Goal: Information Seeking & Learning: Check status

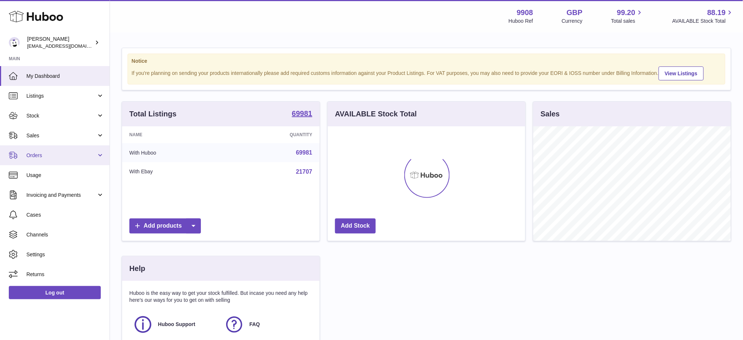
scroll to position [114, 198]
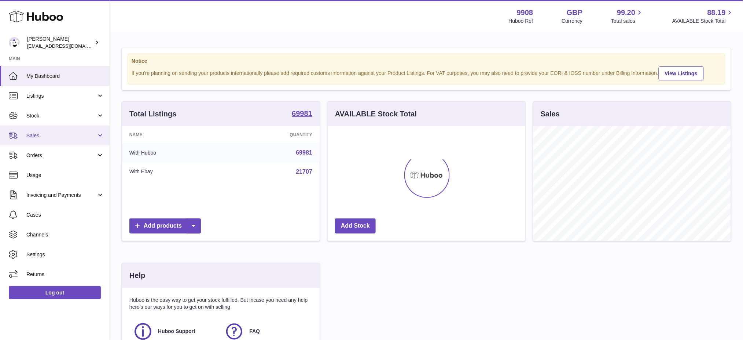
click at [41, 133] on span "Sales" at bounding box center [61, 135] width 70 height 7
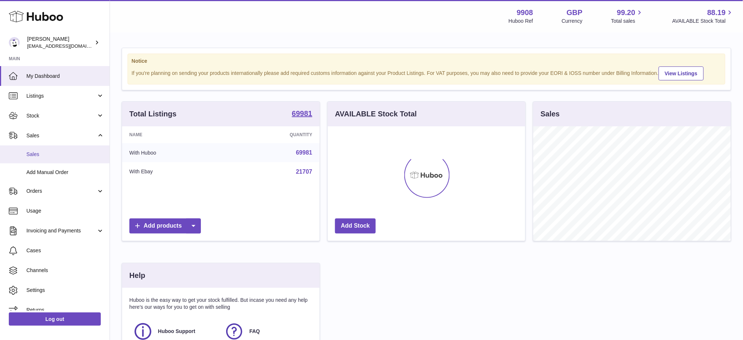
click at [38, 156] on span "Sales" at bounding box center [65, 154] width 78 height 7
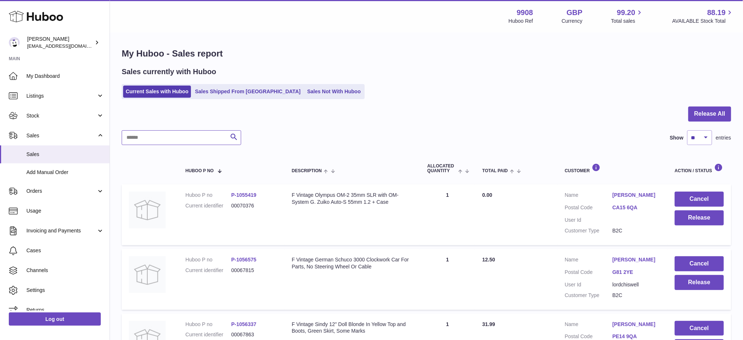
click at [180, 139] on input "text" at bounding box center [182, 137] width 120 height 15
type input "*****"
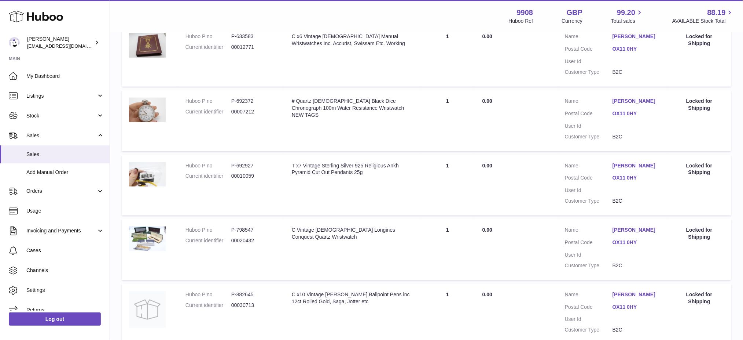
scroll to position [147, 0]
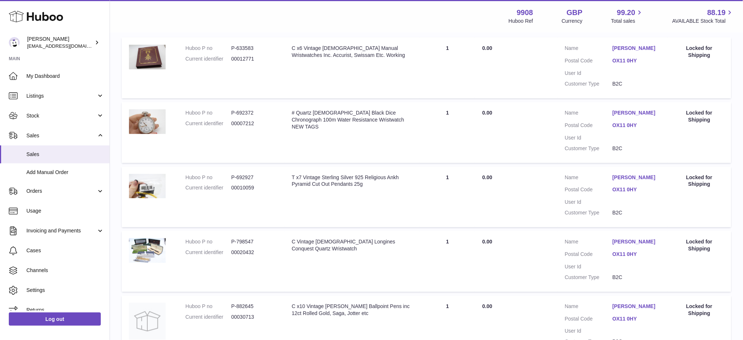
click at [626, 186] on link "OX11 0HY" at bounding box center [637, 189] width 48 height 7
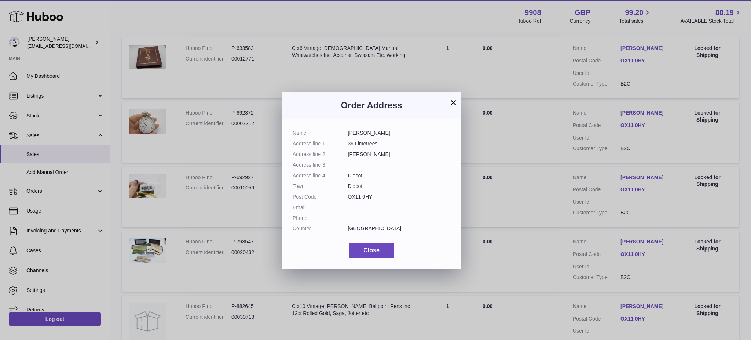
click at [454, 104] on button "×" at bounding box center [453, 102] width 9 height 9
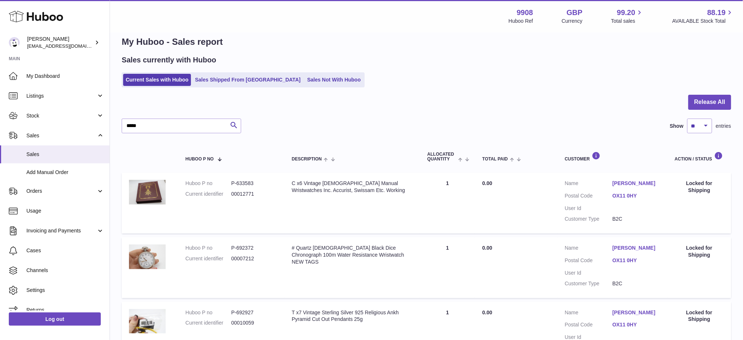
scroll to position [49, 0]
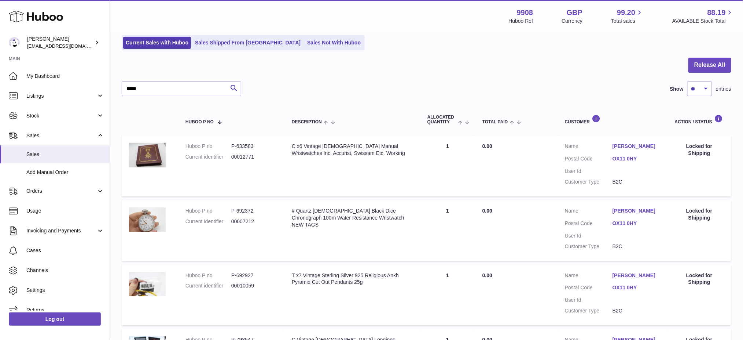
click at [618, 149] on link "[PERSON_NAME]" at bounding box center [637, 146] width 48 height 7
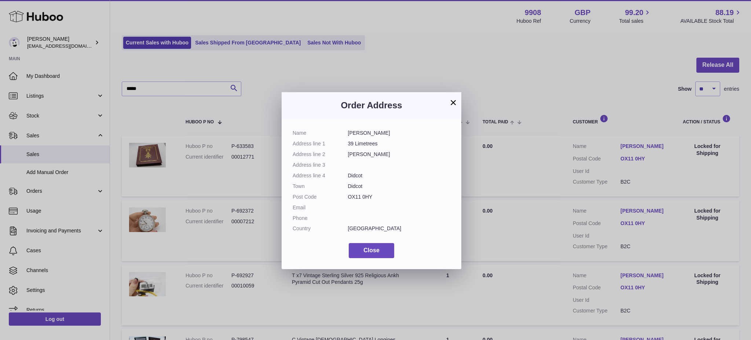
click at [437, 100] on h3 "Order Address" at bounding box center [372, 105] width 158 height 12
click at [453, 100] on button "×" at bounding box center [453, 102] width 9 height 9
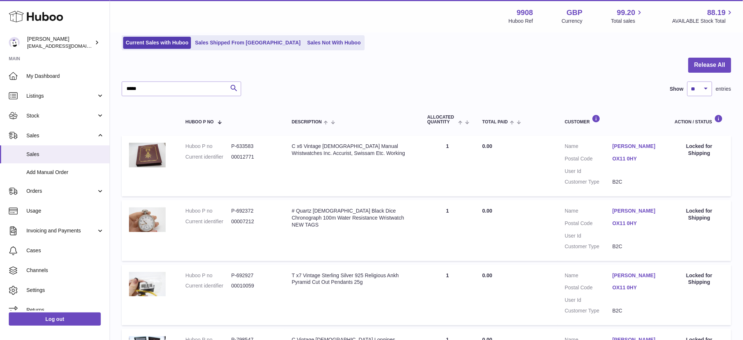
click at [380, 44] on div "Current Sales with Huboo Sales Shipped From Huboo Sales Not With Huboo" at bounding box center [427, 42] width 610 height 15
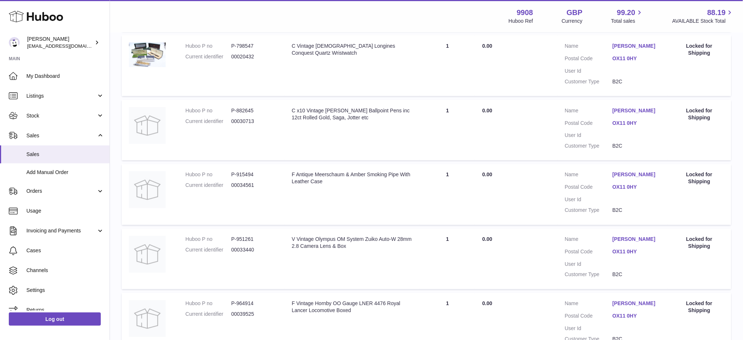
scroll to position [563, 0]
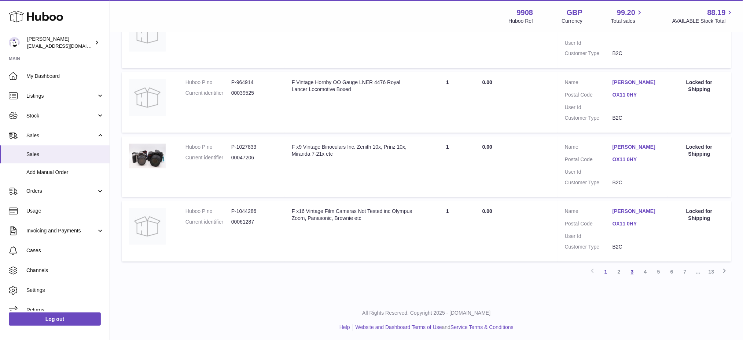
click at [634, 270] on link "3" at bounding box center [632, 271] width 13 height 13
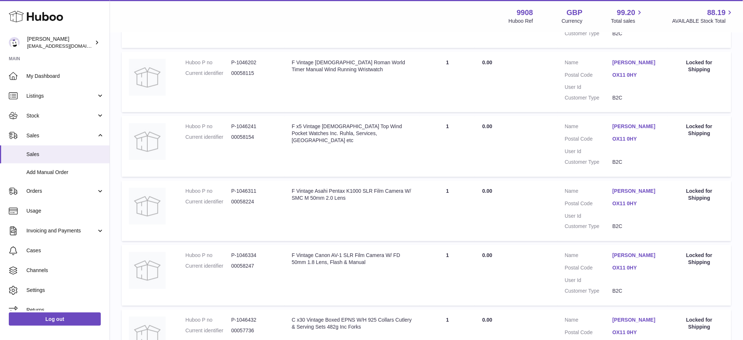
scroll to position [563, 0]
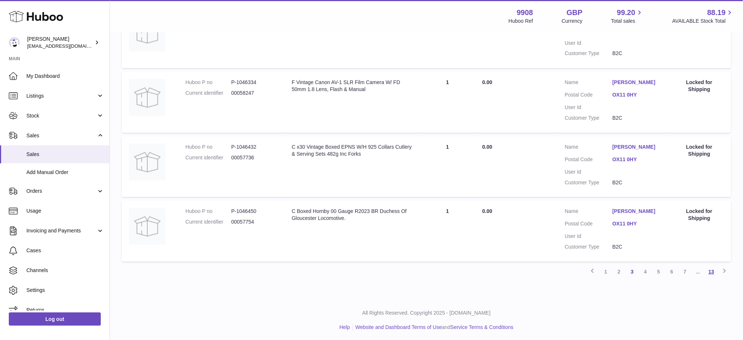
click at [709, 274] on link "13" at bounding box center [711, 271] width 13 height 13
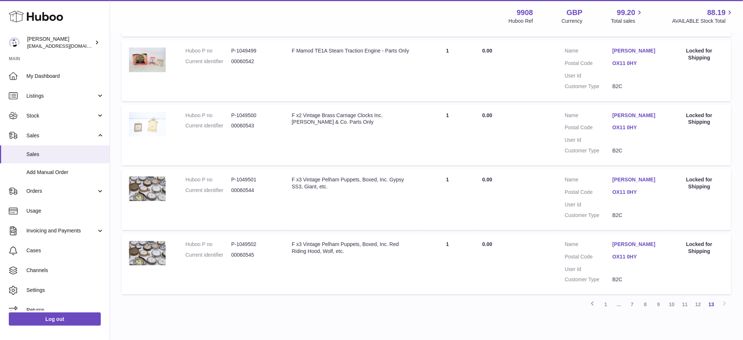
scroll to position [520, 0]
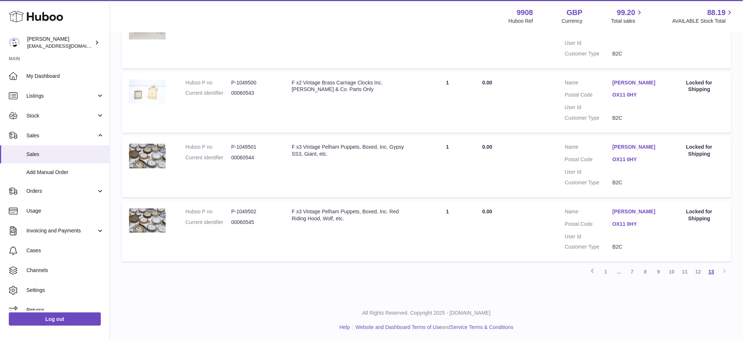
click at [712, 268] on link "13" at bounding box center [711, 271] width 13 height 13
click at [606, 270] on link "1" at bounding box center [606, 271] width 13 height 13
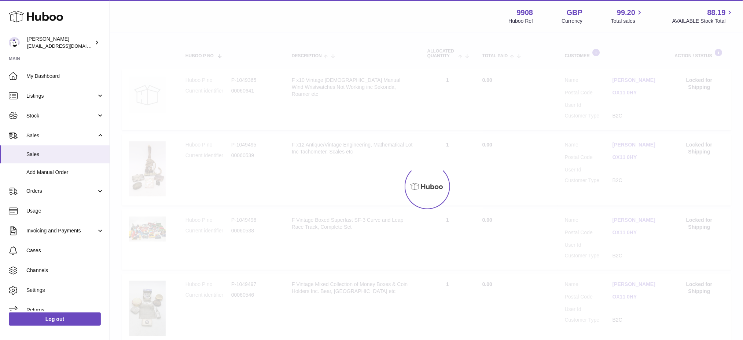
scroll to position [33, 0]
